Goal: Task Accomplishment & Management: Manage account settings

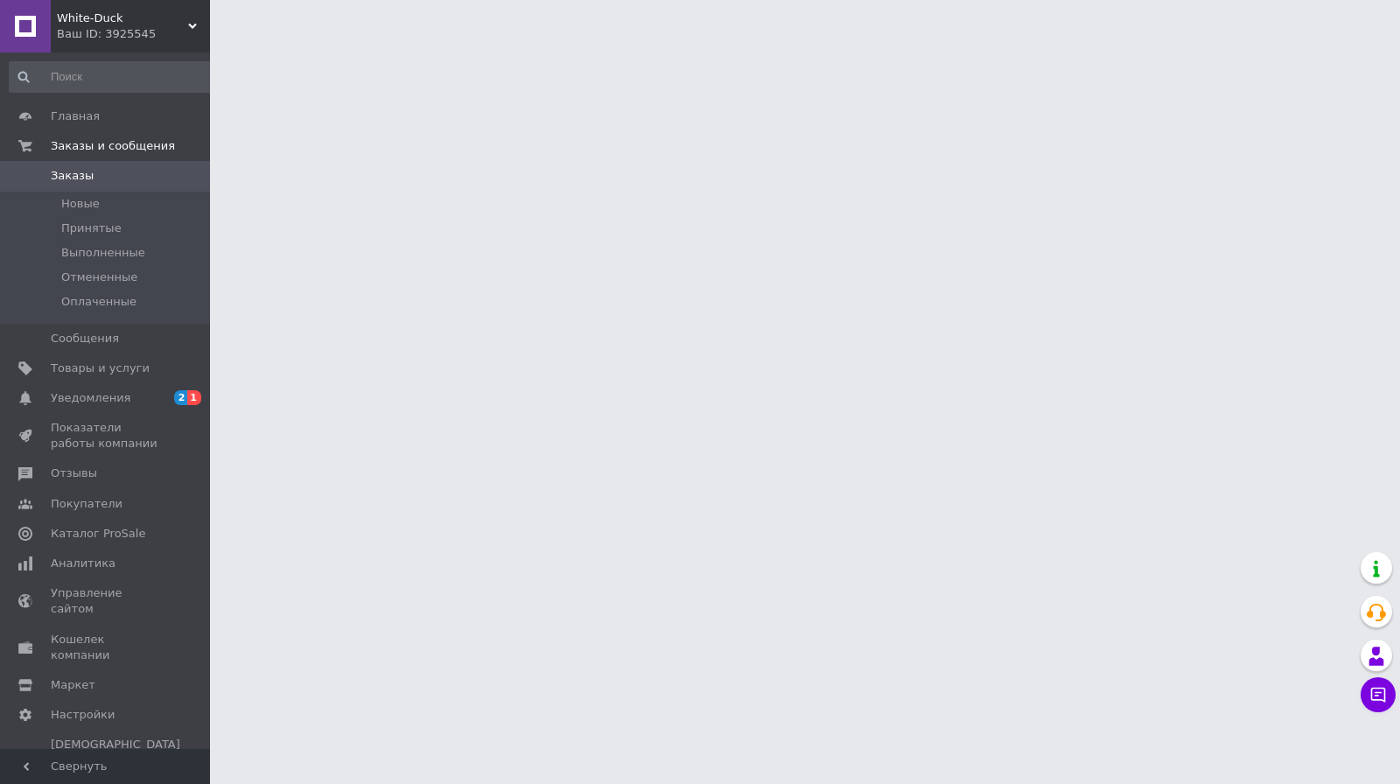
click at [74, 180] on span "Заказы" at bounding box center [72, 176] width 43 height 16
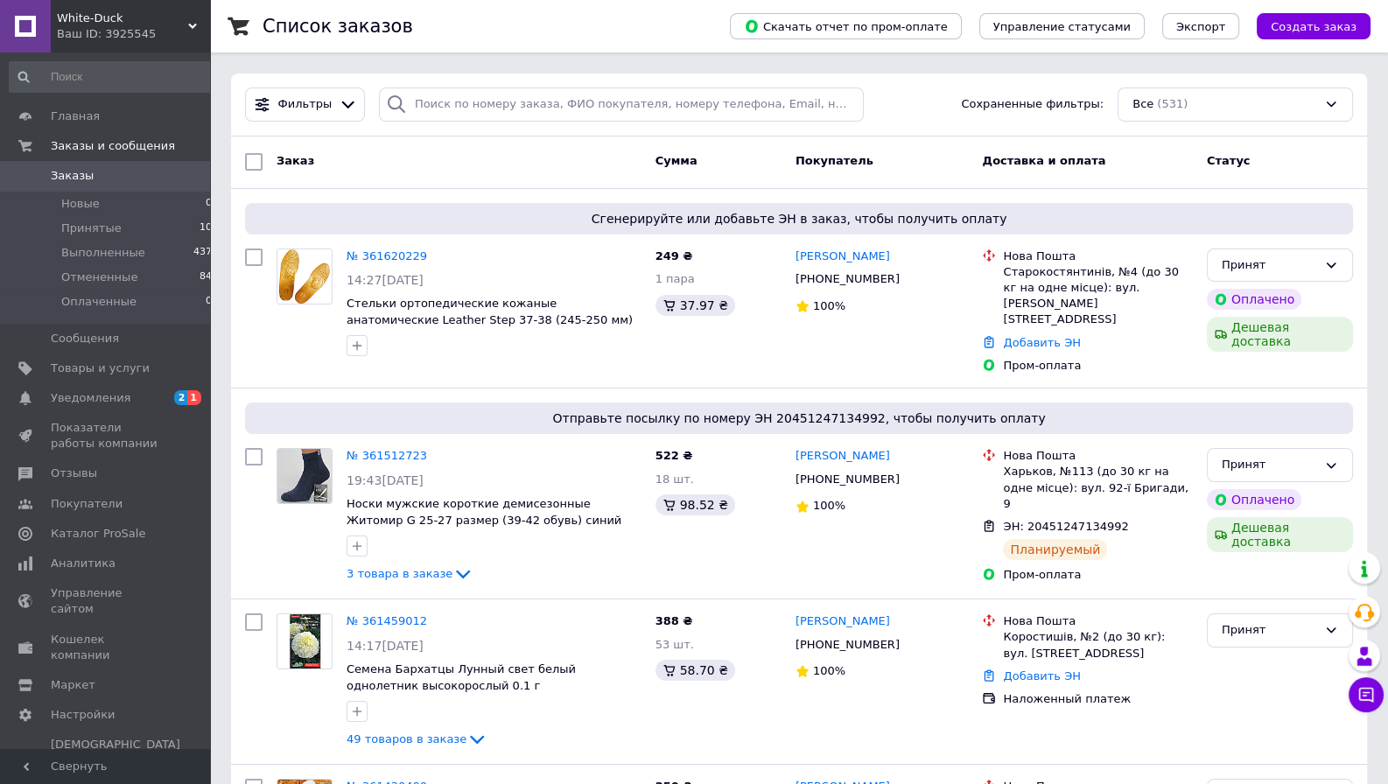
click at [156, 33] on div "Ваш ID: 3925545" at bounding box center [133, 34] width 153 height 16
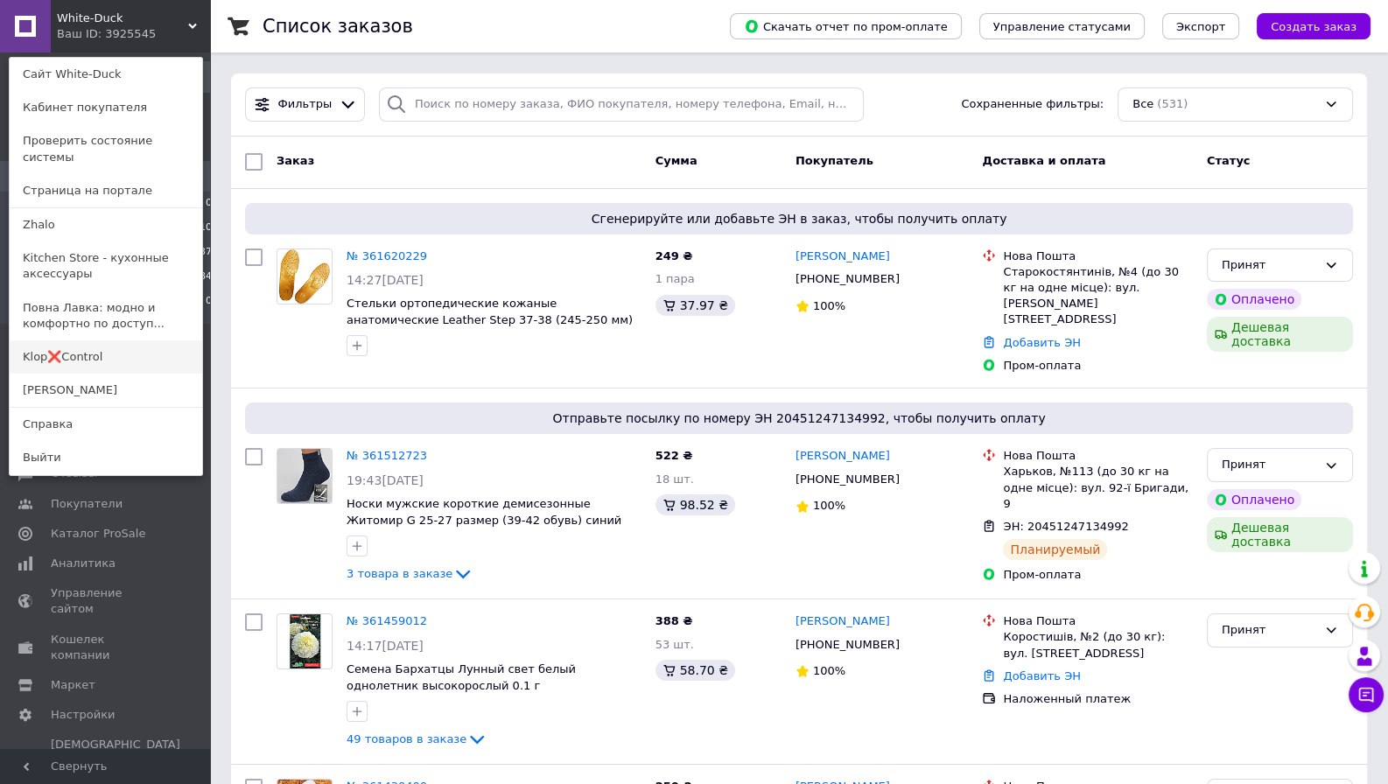
click at [69, 340] on link "Klop❌Control" at bounding box center [106, 356] width 193 height 33
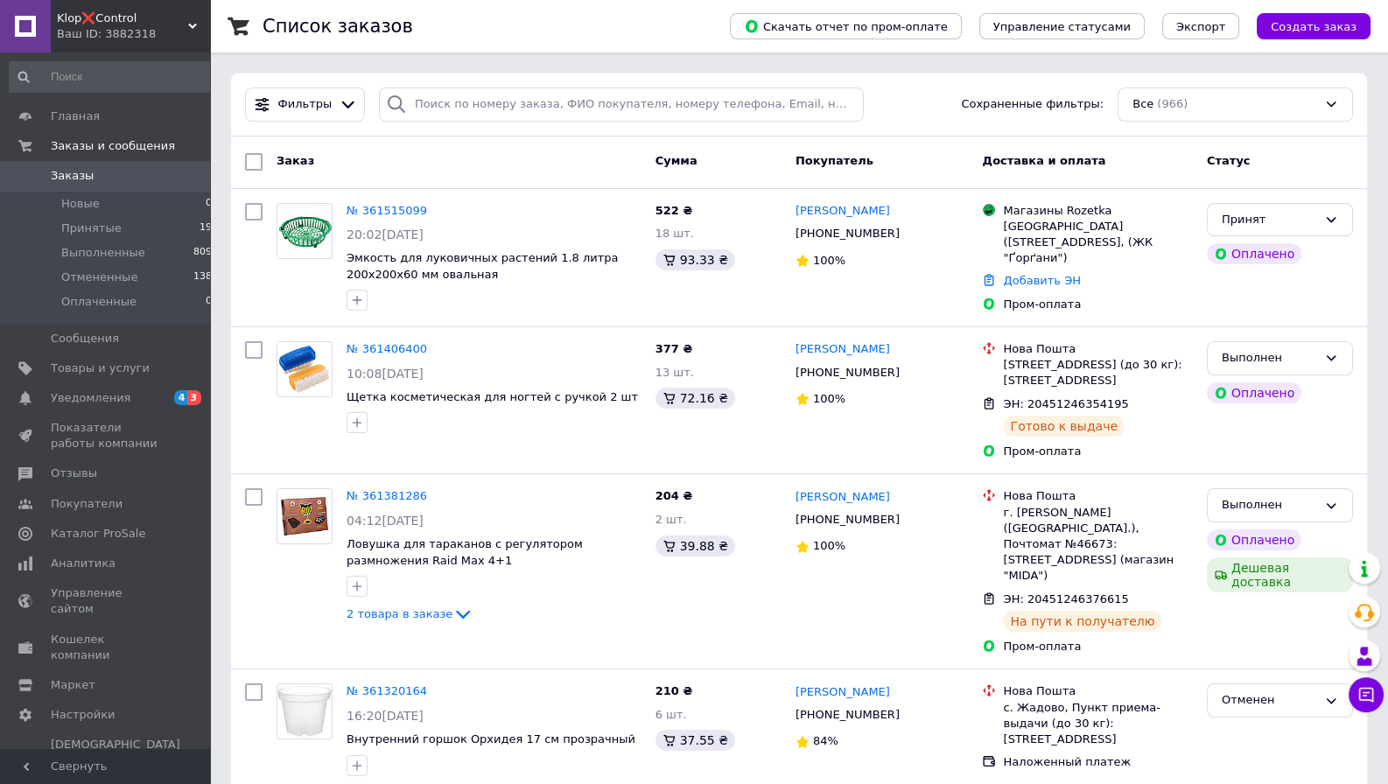
click at [102, 24] on span "Klop❌Control" at bounding box center [122, 19] width 131 height 16
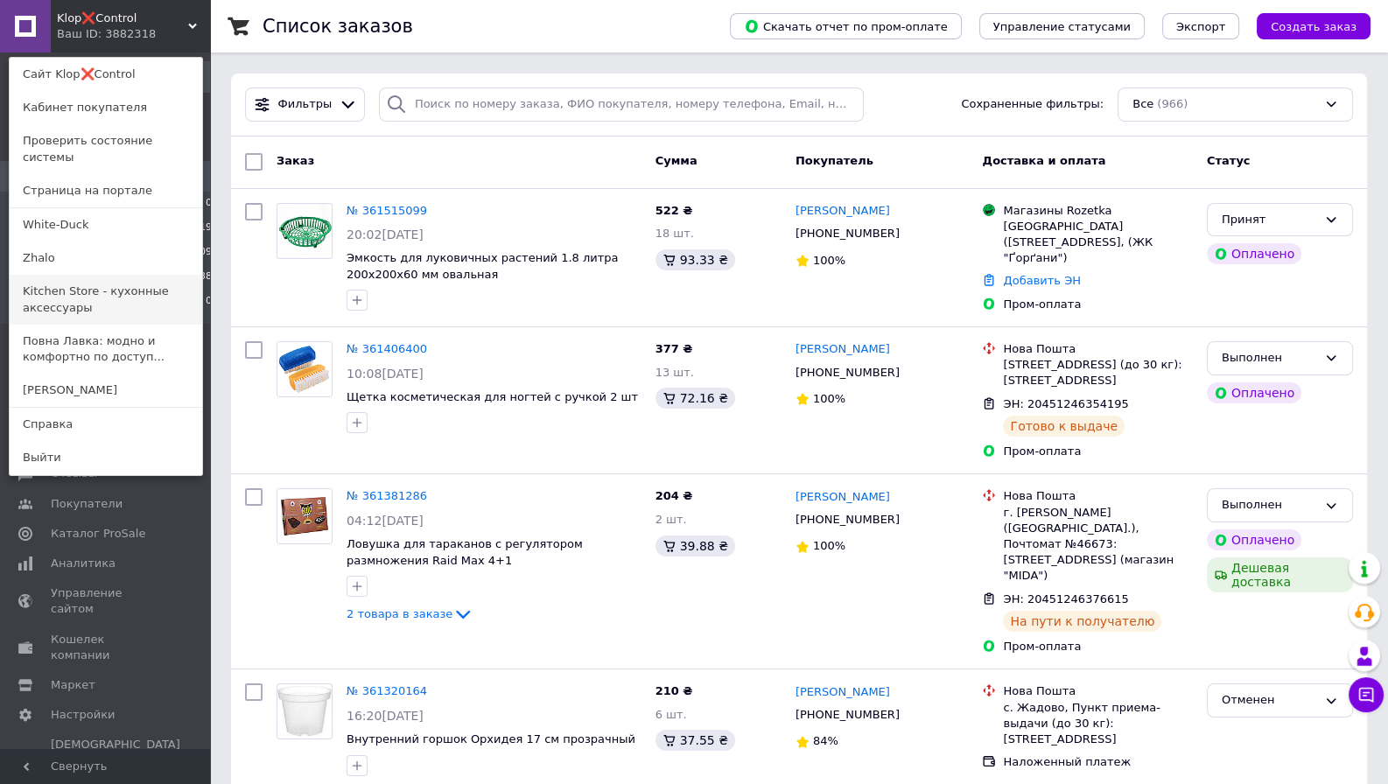
click at [59, 277] on link "Kitchen Store - кухонные аксессуары" at bounding box center [106, 299] width 193 height 49
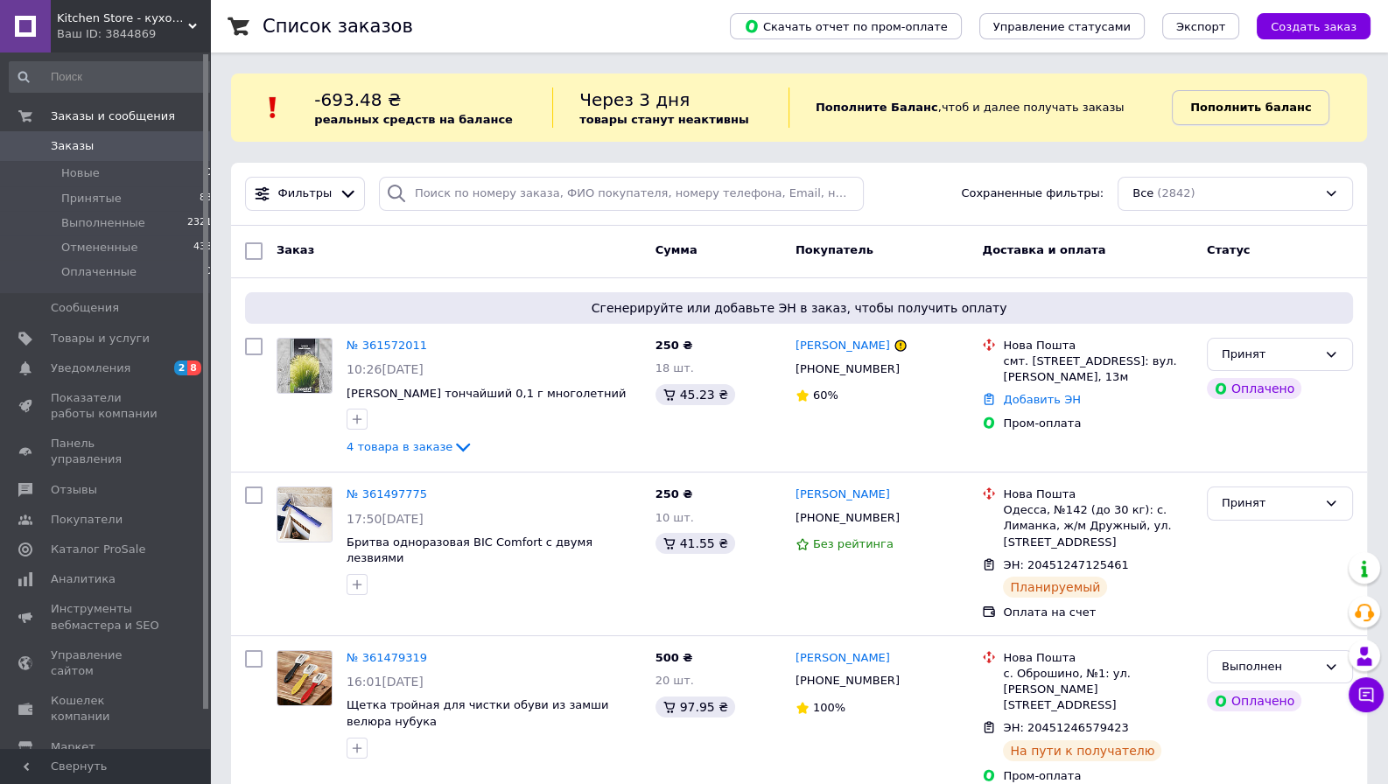
click at [1219, 111] on b "Пополнить баланс" at bounding box center [1250, 107] width 121 height 13
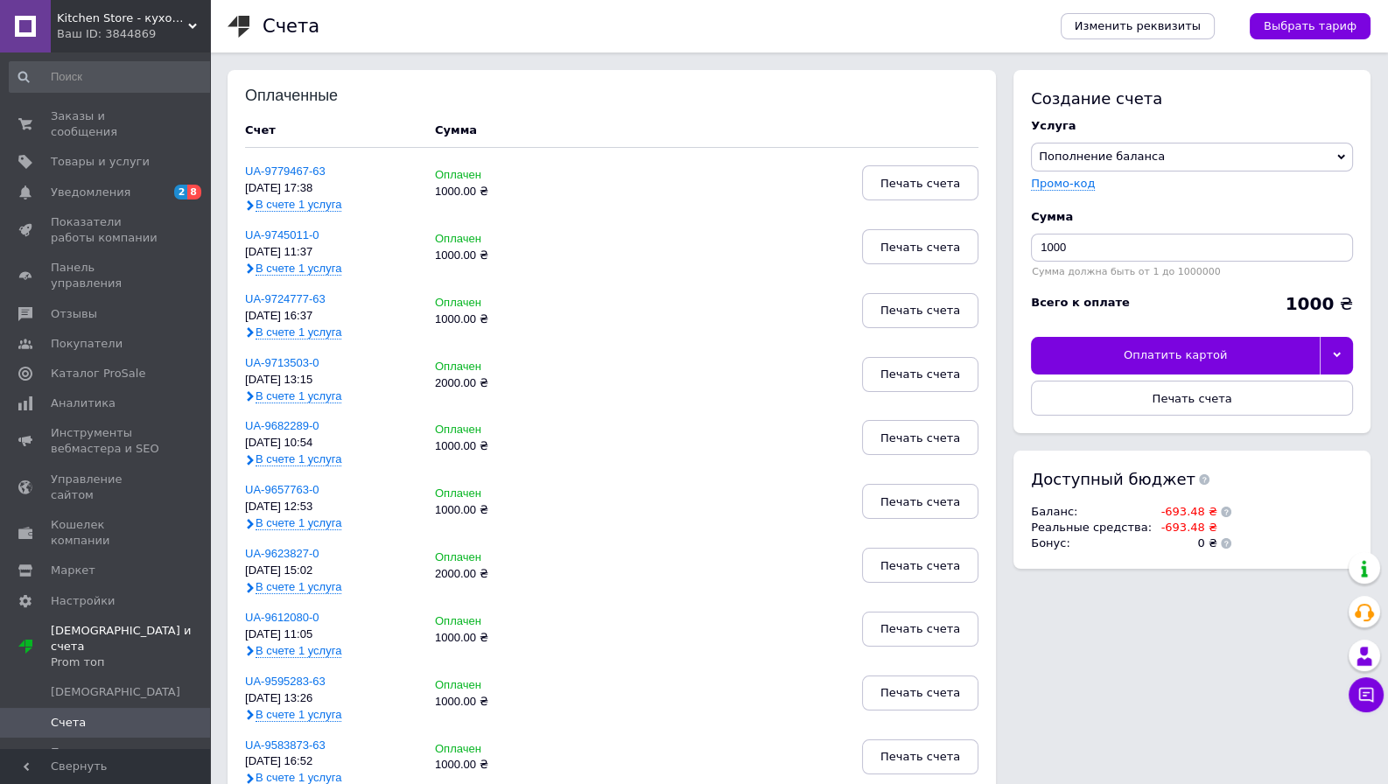
click at [1338, 355] on icon at bounding box center [1337, 355] width 8 height 5
click at [1141, 397] on div "Другие способы оплаты" at bounding box center [1192, 396] width 303 height 16
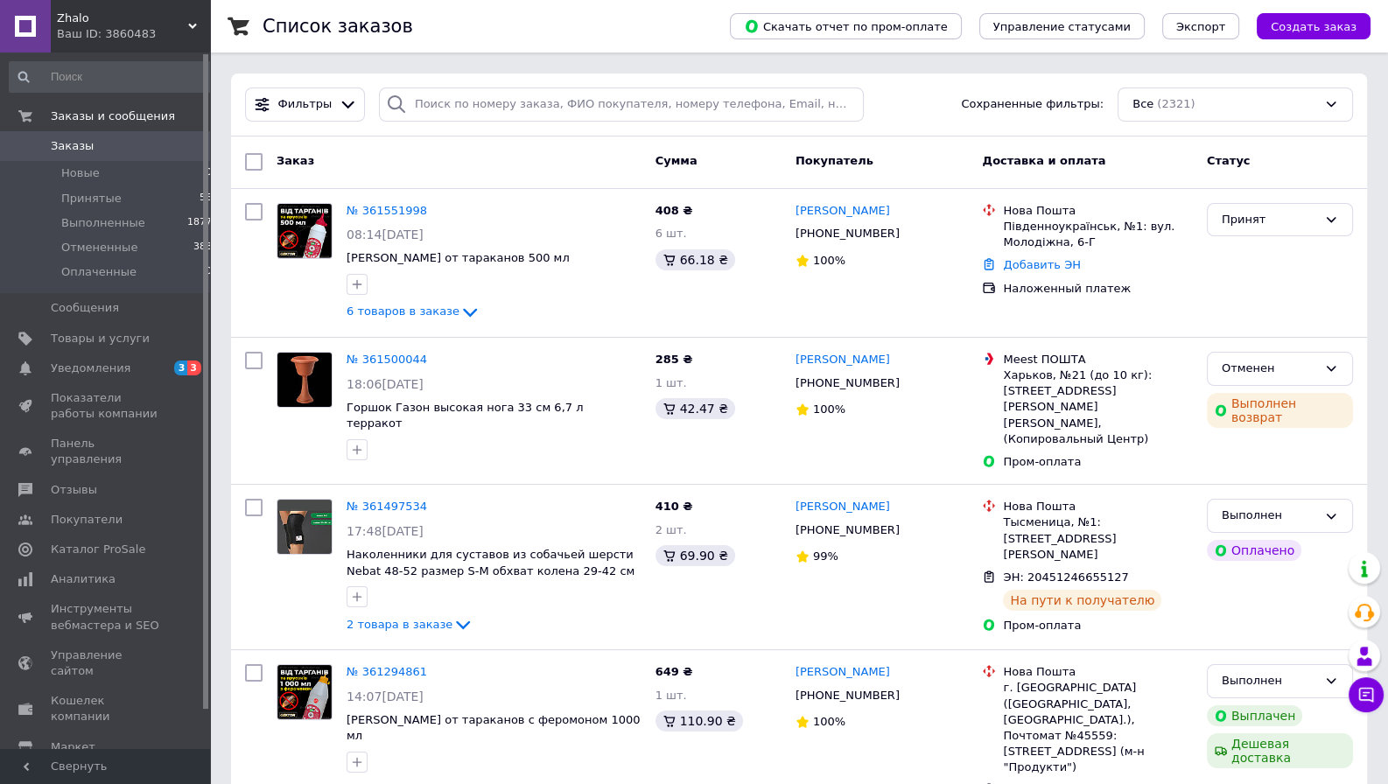
click at [103, 25] on span "Zhalo" at bounding box center [122, 19] width 131 height 16
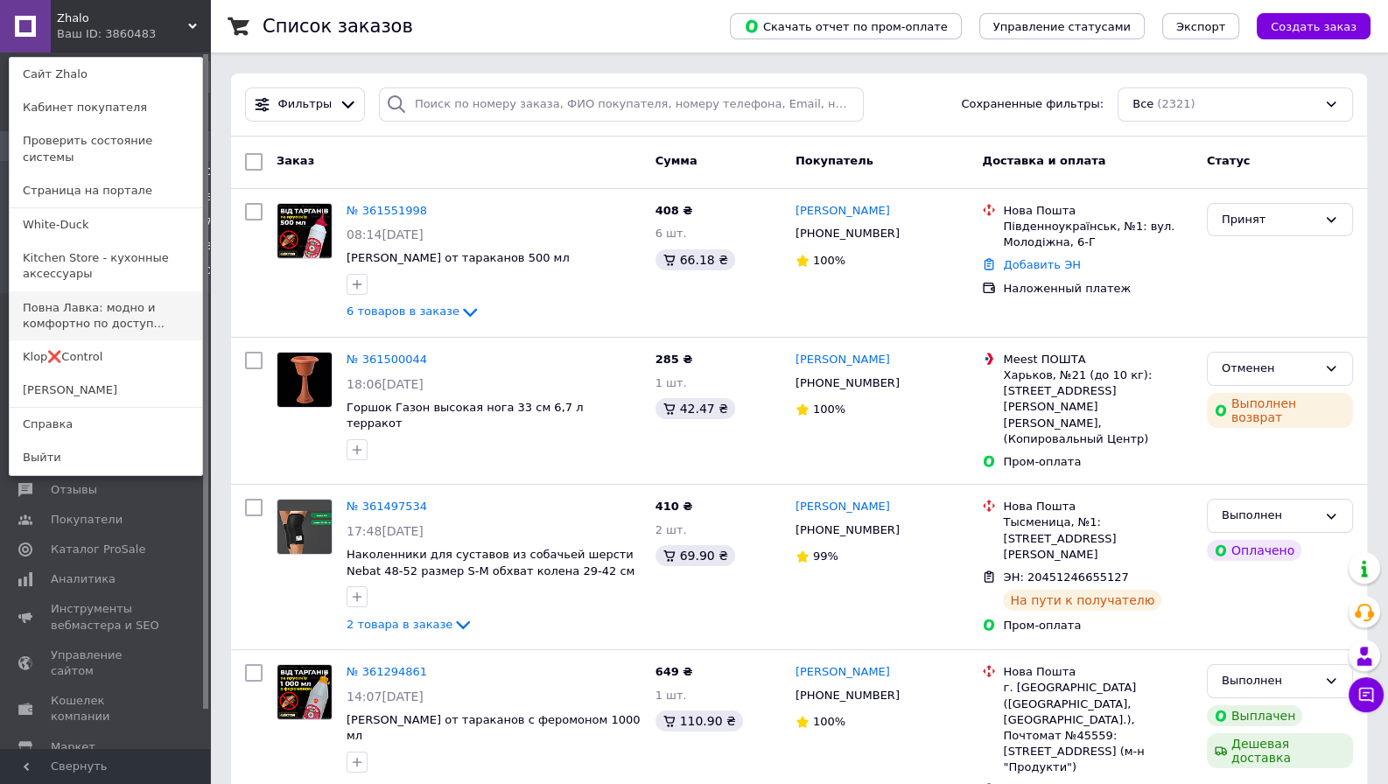
click at [98, 313] on link "Повна Лавка: модно и комфортно по доступ..." at bounding box center [106, 315] width 193 height 49
